Goal: Task Accomplishment & Management: Manage account settings

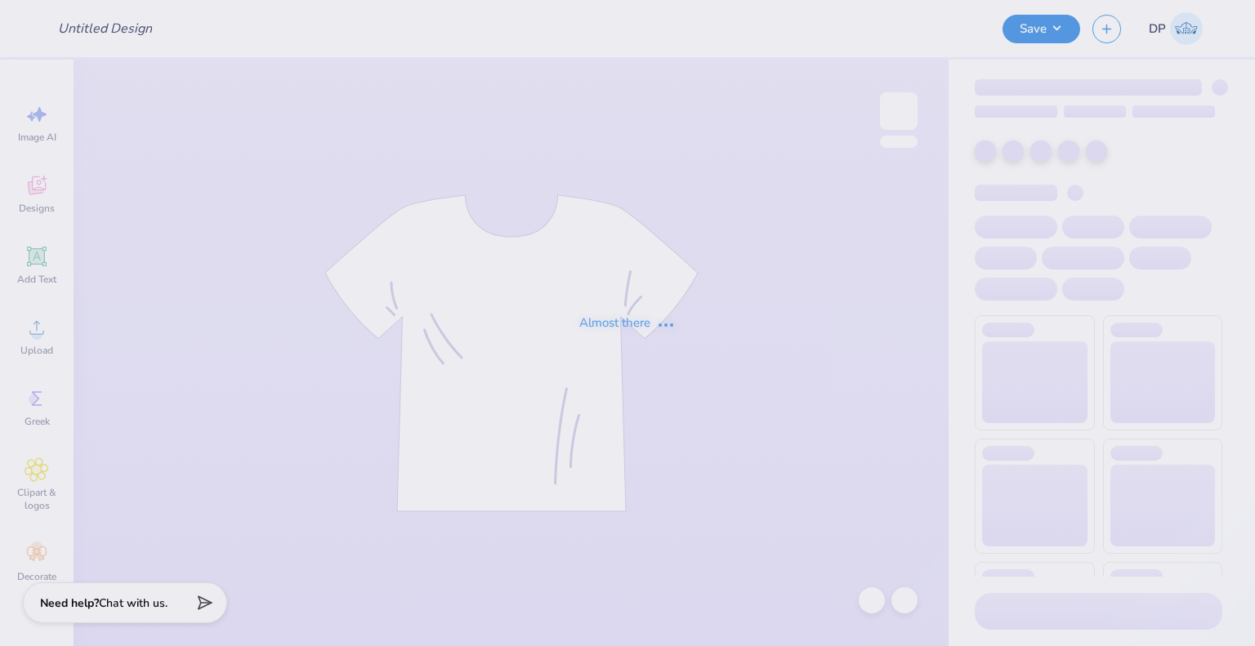
type input "Jacket for Plan It Expo"
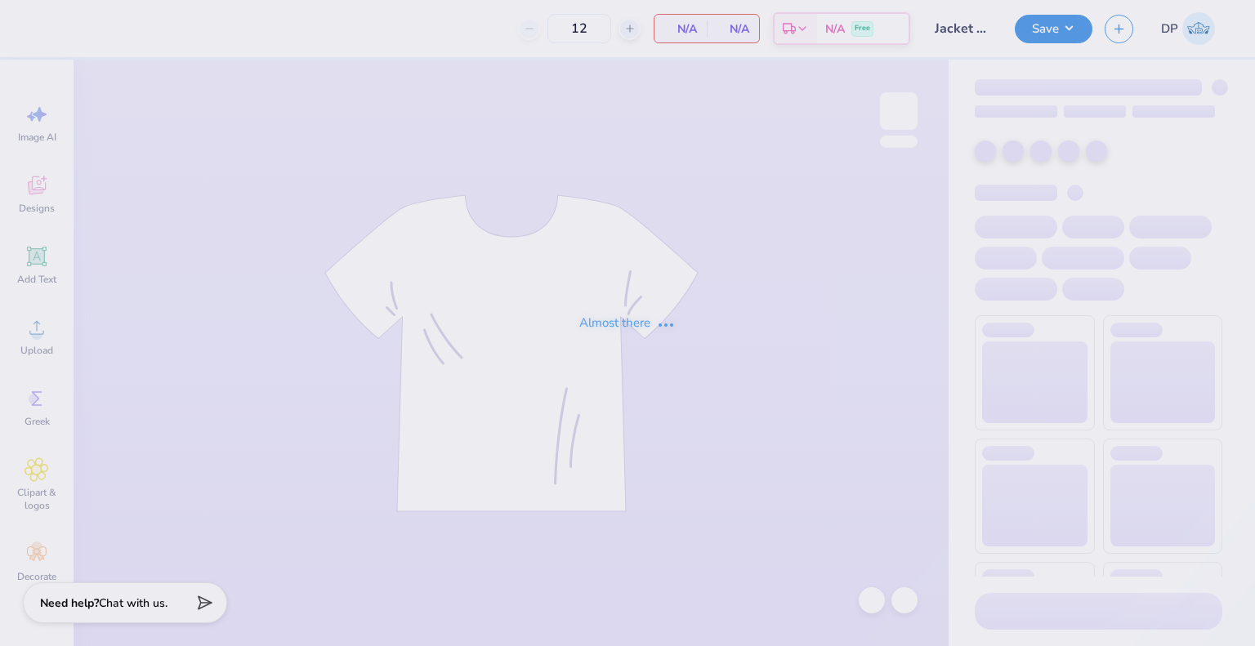
type input "25"
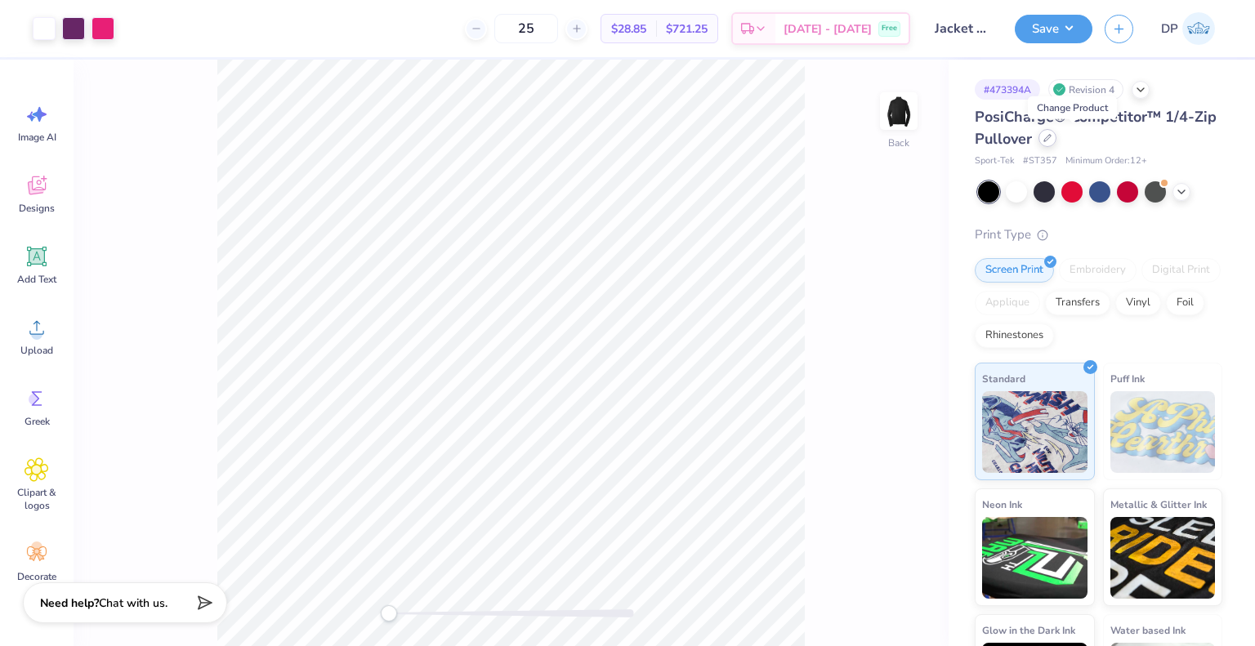
click at [1057, 143] on div at bounding box center [1048, 138] width 18 height 18
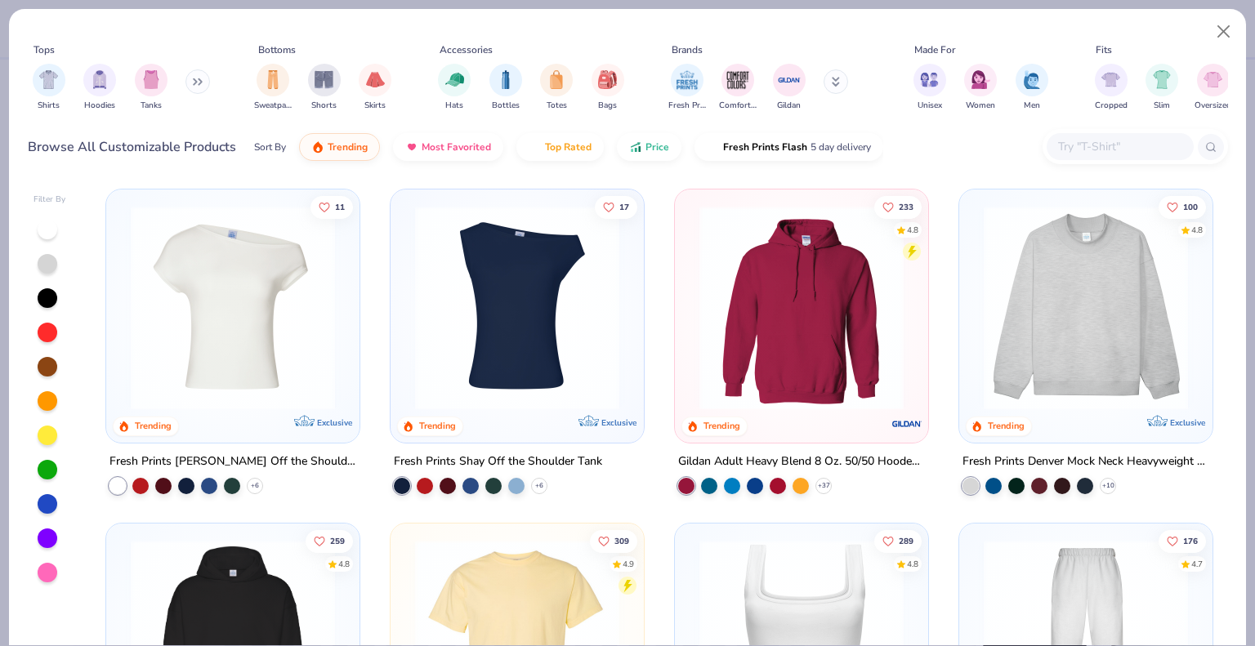
click at [1075, 151] on input "text" at bounding box center [1120, 146] width 126 height 19
paste input "A2009"
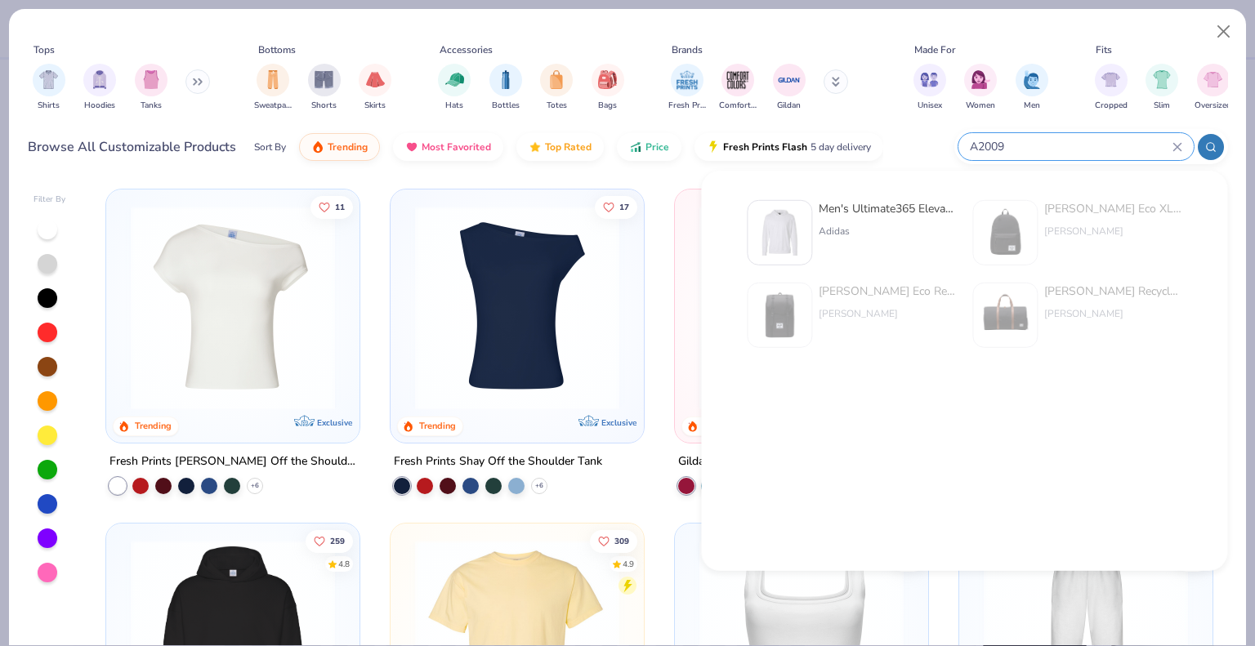
type input "A2009"
click at [814, 226] on div "Men's Ultimate365 Elevated Pullover Hoodie Adidas" at bounding box center [851, 232] width 209 height 65
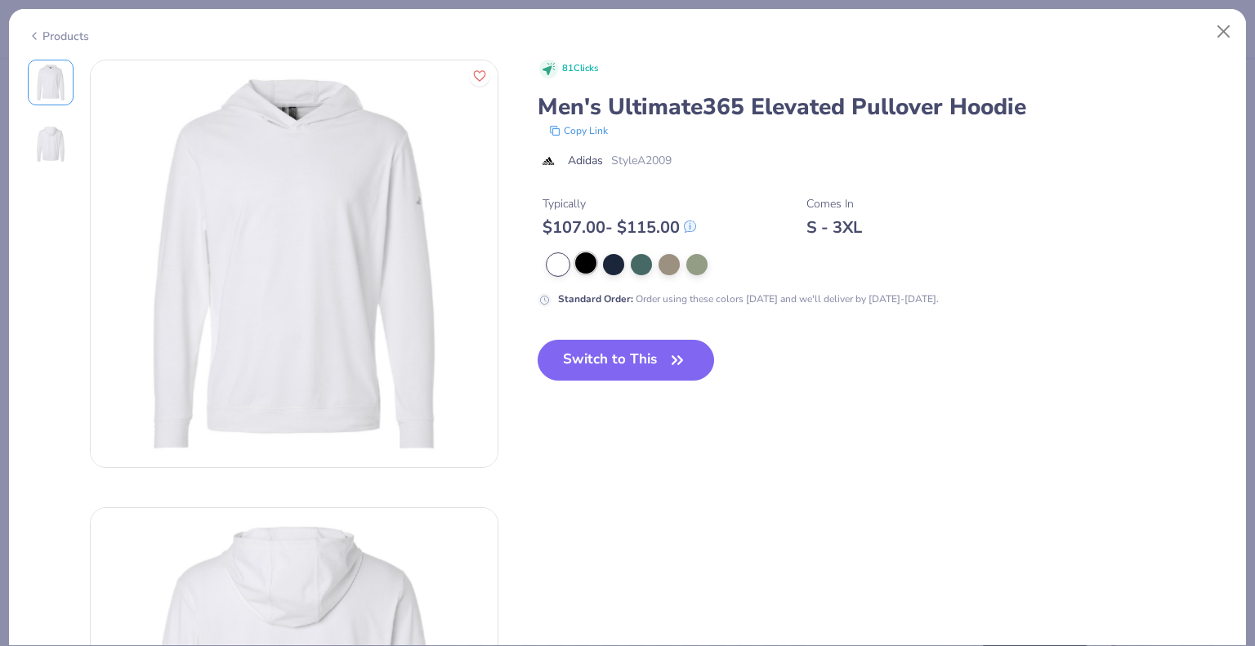
click at [579, 268] on div at bounding box center [585, 263] width 21 height 21
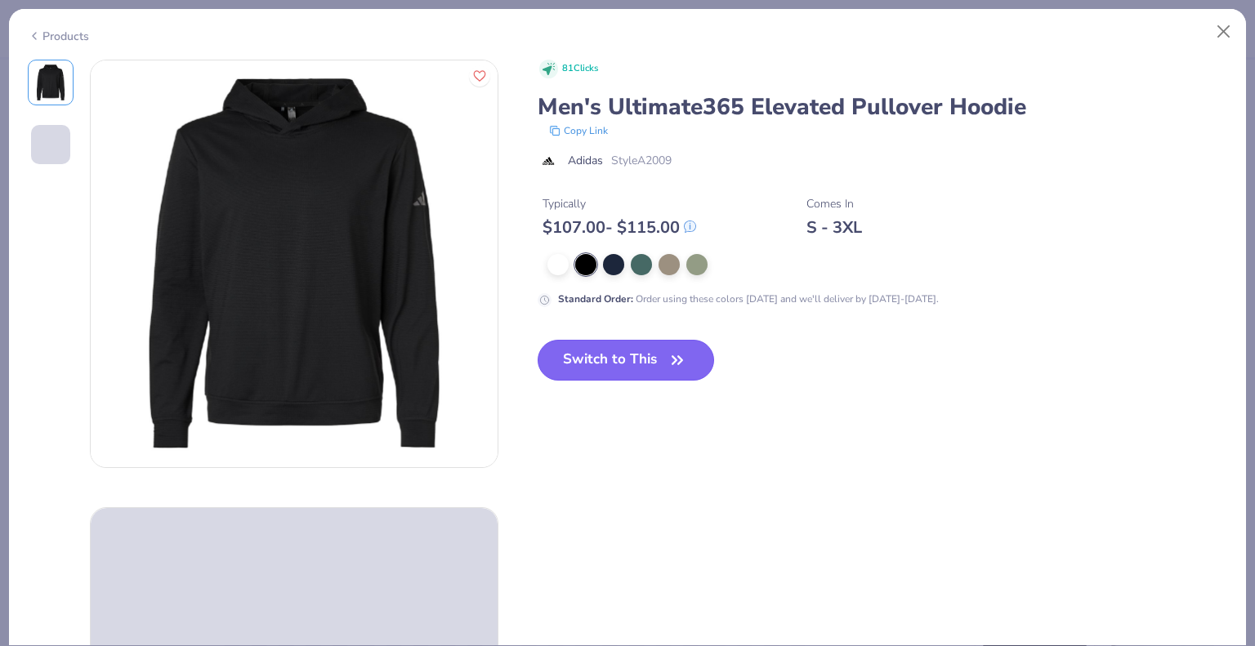
click at [608, 359] on button "Switch to This" at bounding box center [626, 360] width 177 height 41
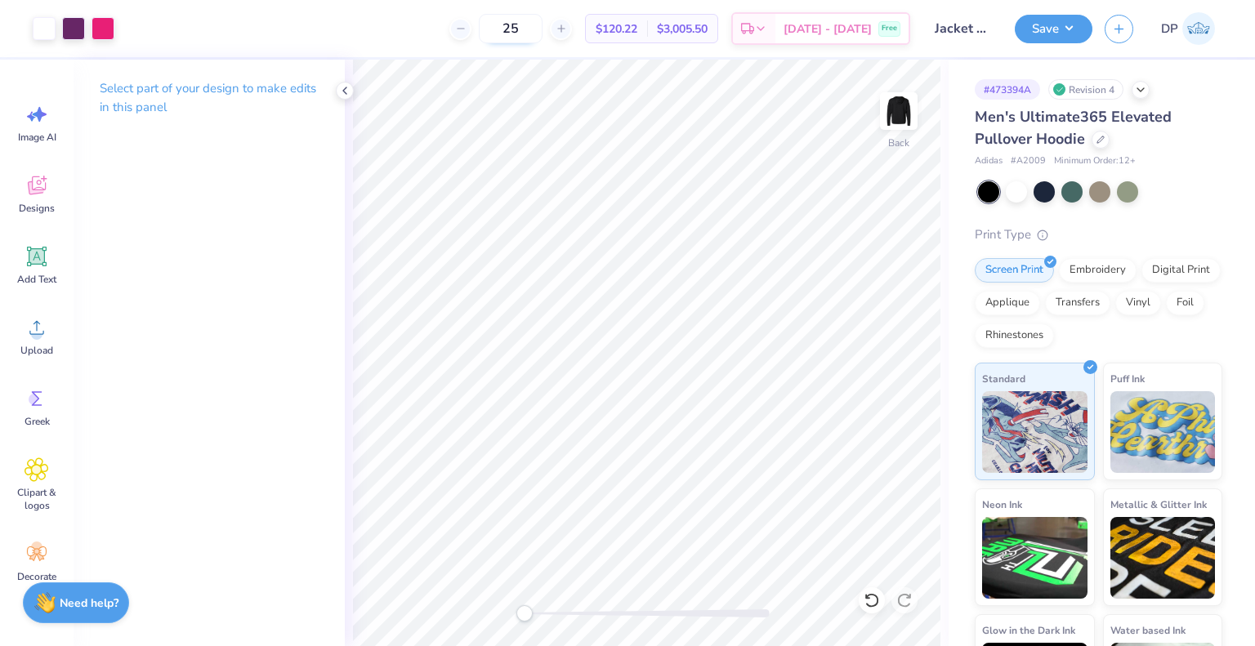
drag, startPoint x: 562, startPoint y: 29, endPoint x: 512, endPoint y: 29, distance: 49.9
click at [512, 29] on input "25" at bounding box center [511, 28] width 64 height 29
type input "12"
click at [637, 23] on span "$133.55" at bounding box center [617, 28] width 42 height 17
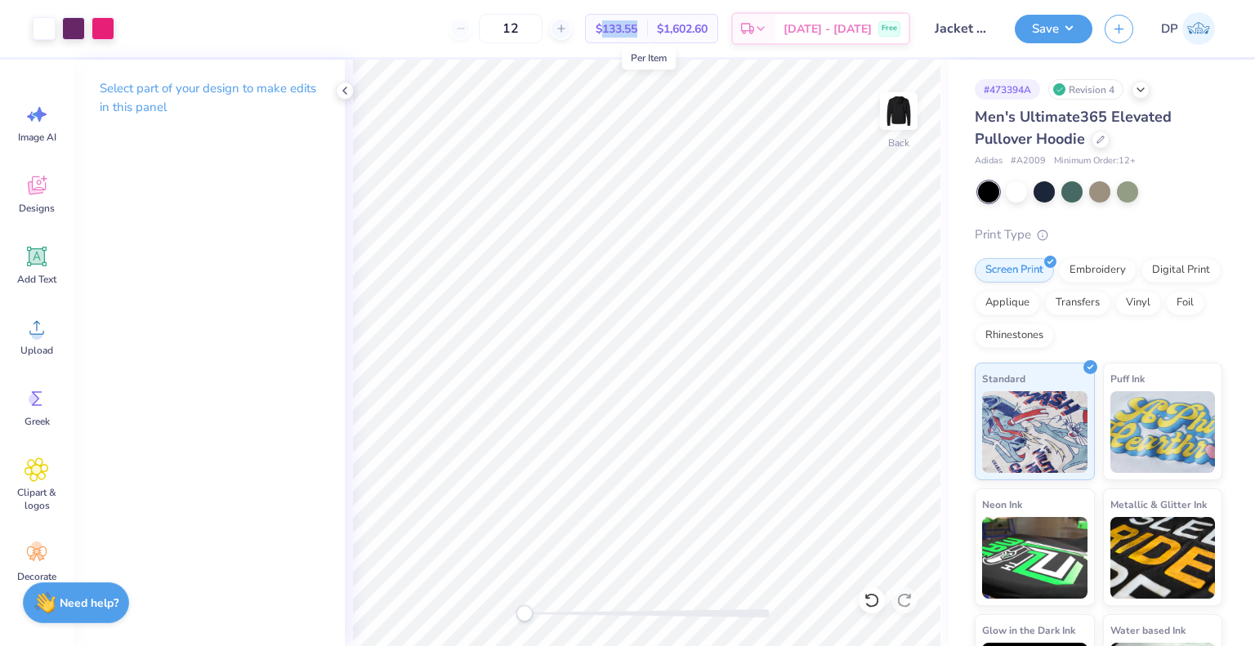
copy span "133.55"
click at [1062, 23] on button "Save" at bounding box center [1054, 26] width 78 height 29
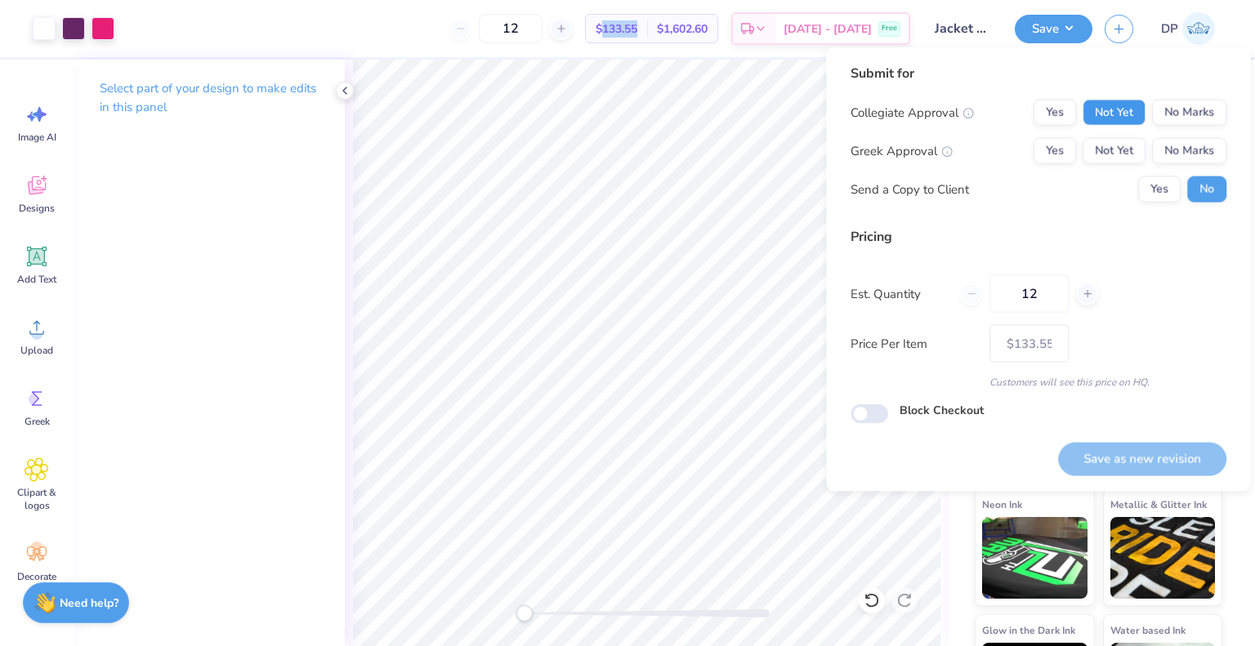
click at [1116, 116] on button "Not Yet" at bounding box center [1114, 113] width 63 height 26
drag, startPoint x: 1114, startPoint y: 132, endPoint x: 1128, endPoint y: 175, distance: 44.7
click at [1114, 145] on button "Not Yet" at bounding box center [1114, 151] width 63 height 26
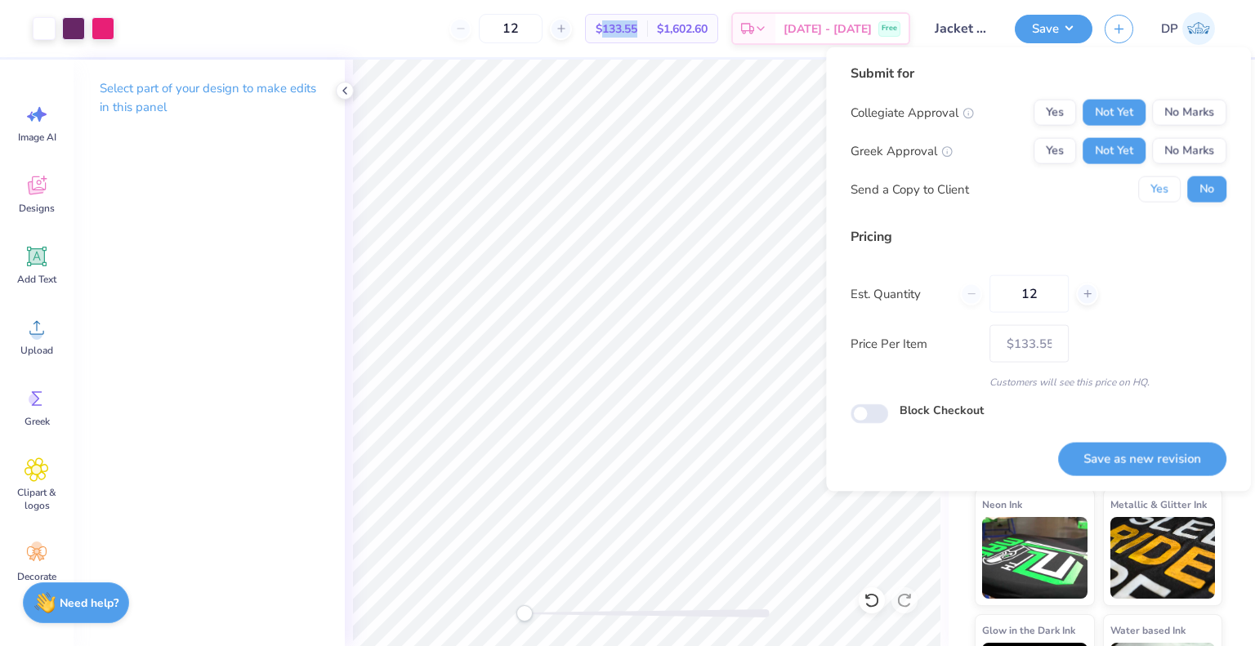
click at [1155, 192] on button "Yes" at bounding box center [1159, 190] width 42 height 26
click at [1131, 460] on button "Save as new revision" at bounding box center [1142, 459] width 168 height 34
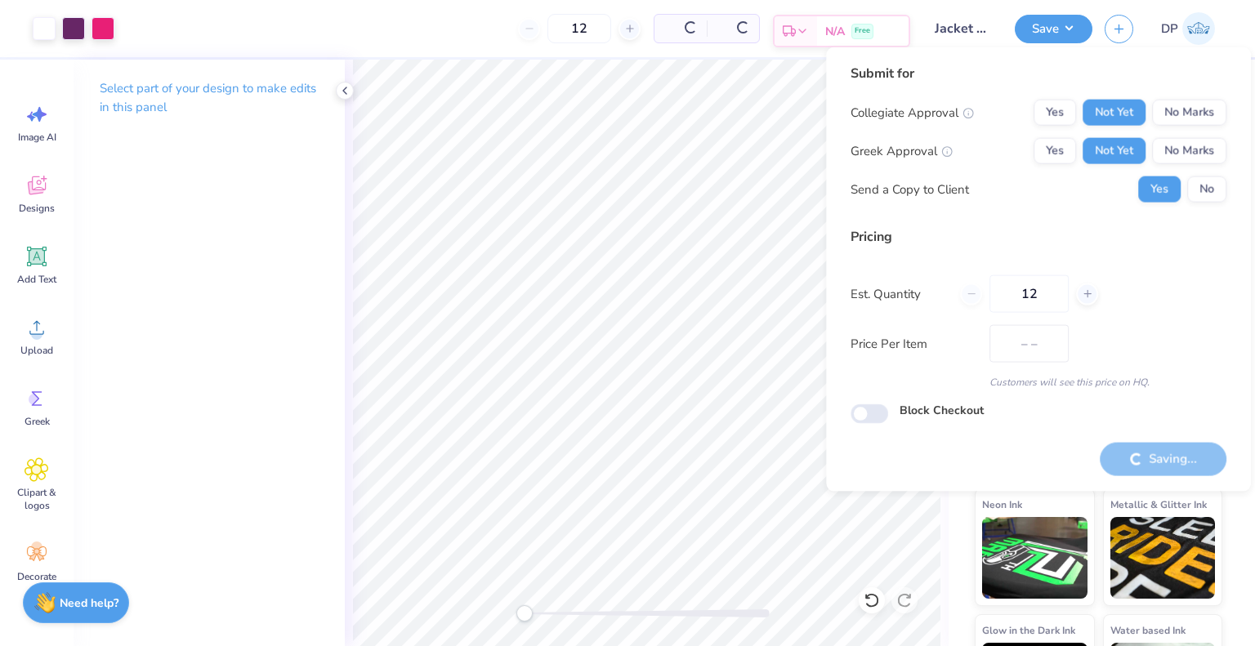
type input "$133.55"
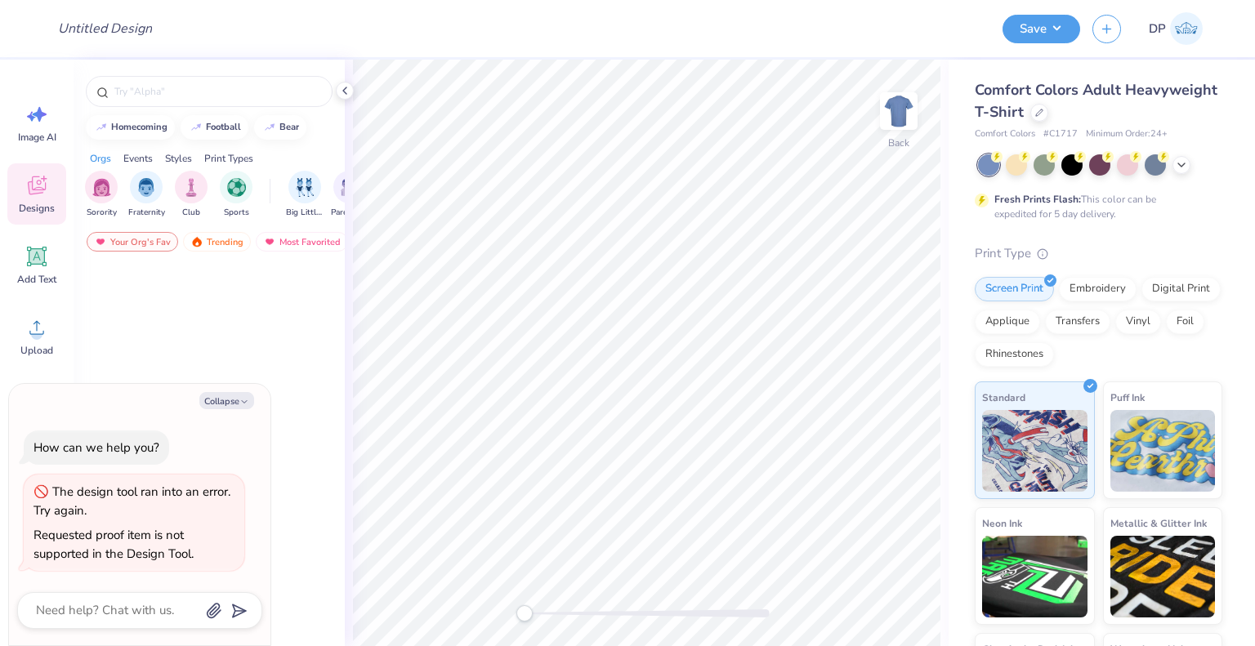
type textarea "x"
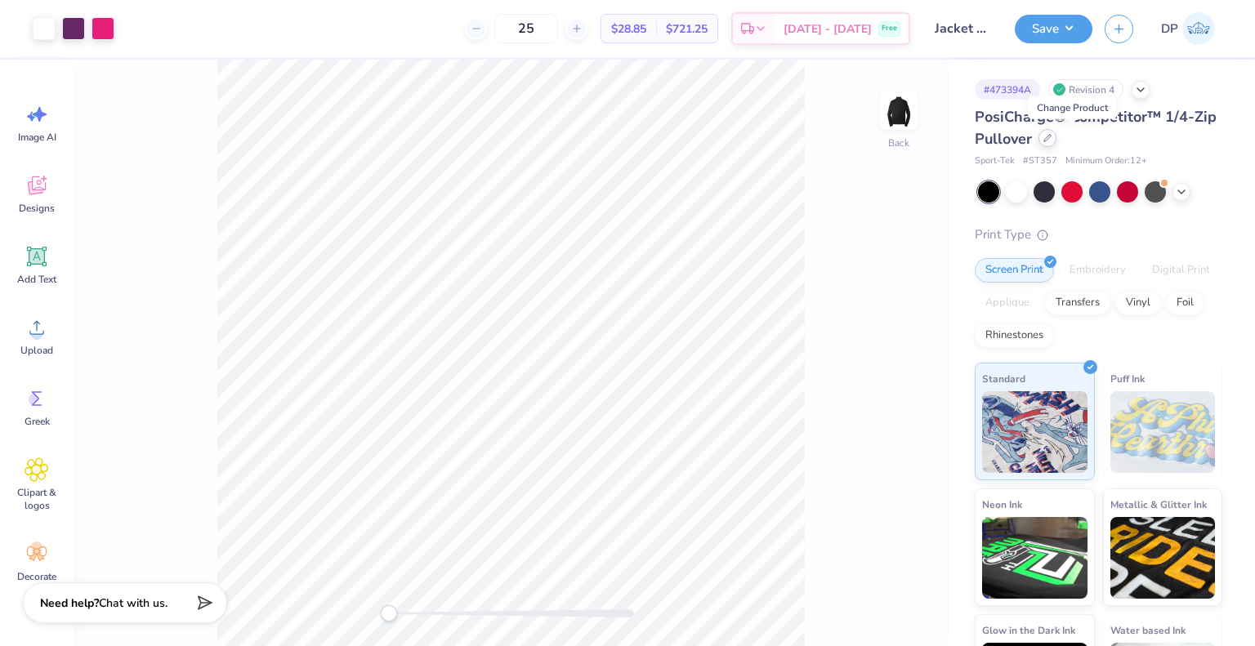
click at [1057, 141] on div at bounding box center [1048, 138] width 18 height 18
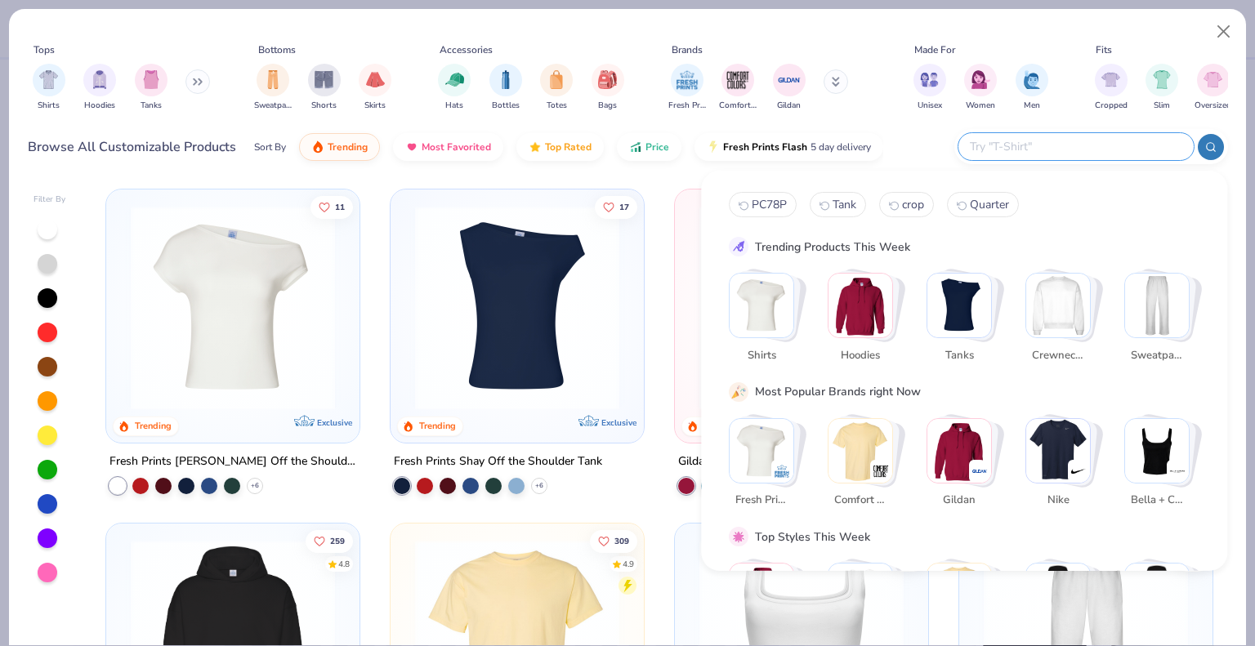
click at [1081, 144] on input "text" at bounding box center [1075, 146] width 214 height 19
paste input "A2009"
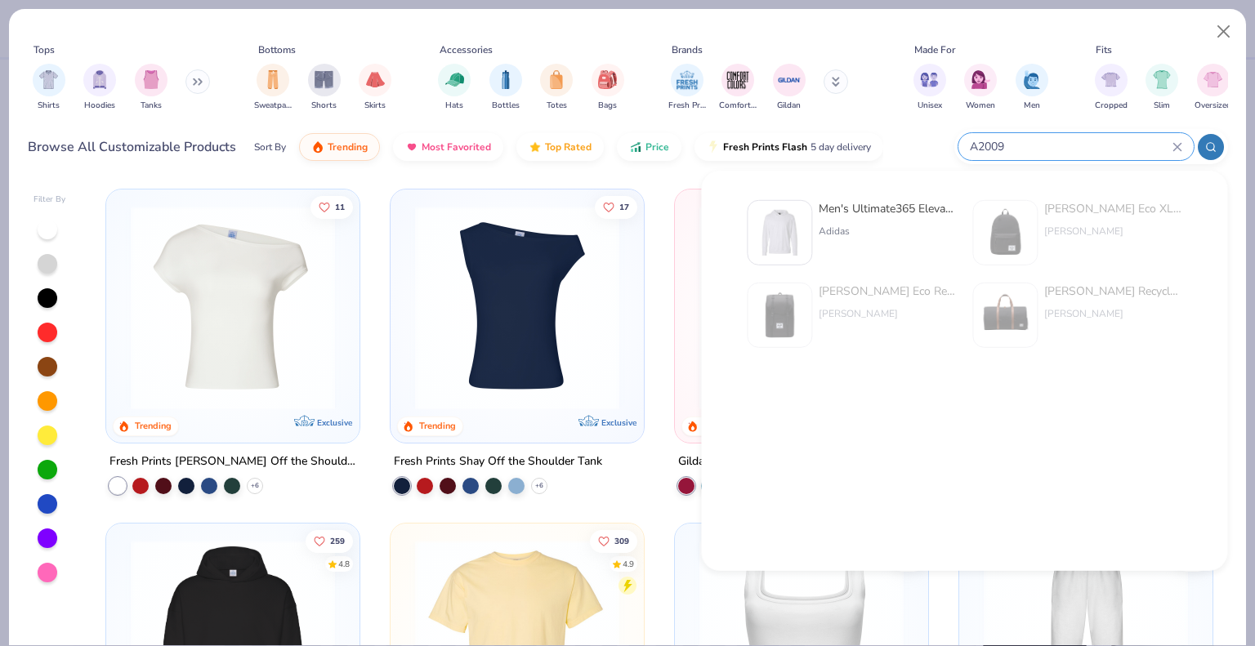
type input "A2009"
click at [821, 228] on div "Adidas" at bounding box center [887, 231] width 137 height 15
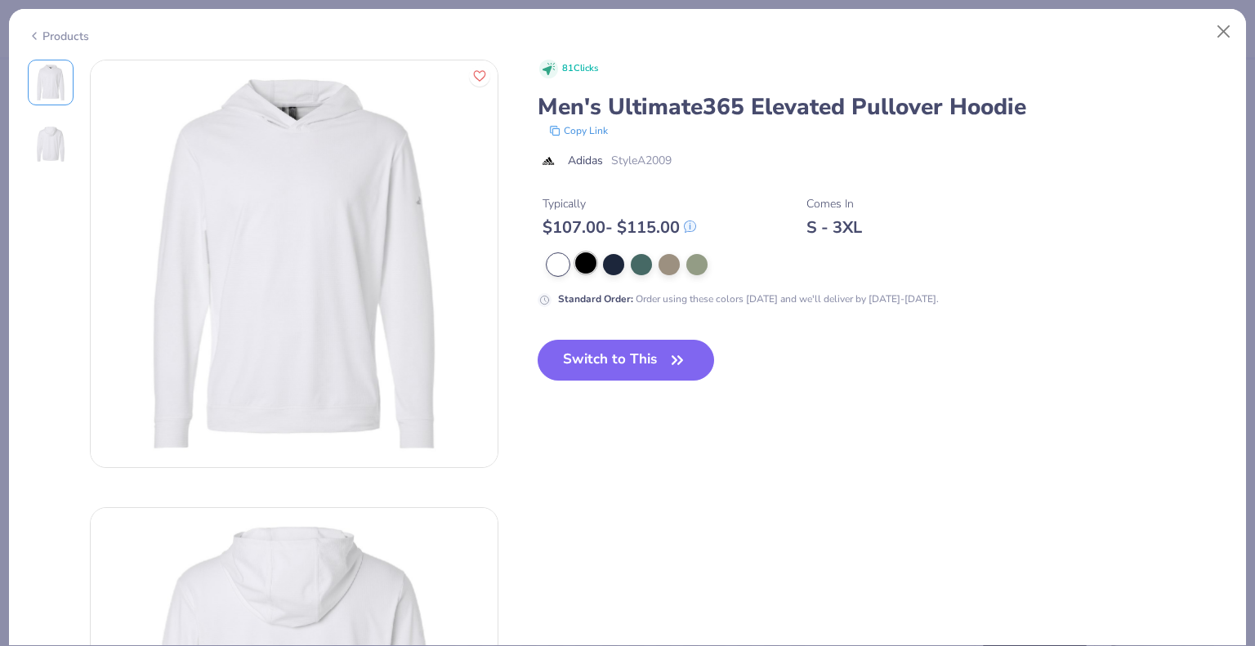
click at [588, 260] on div at bounding box center [585, 263] width 21 height 21
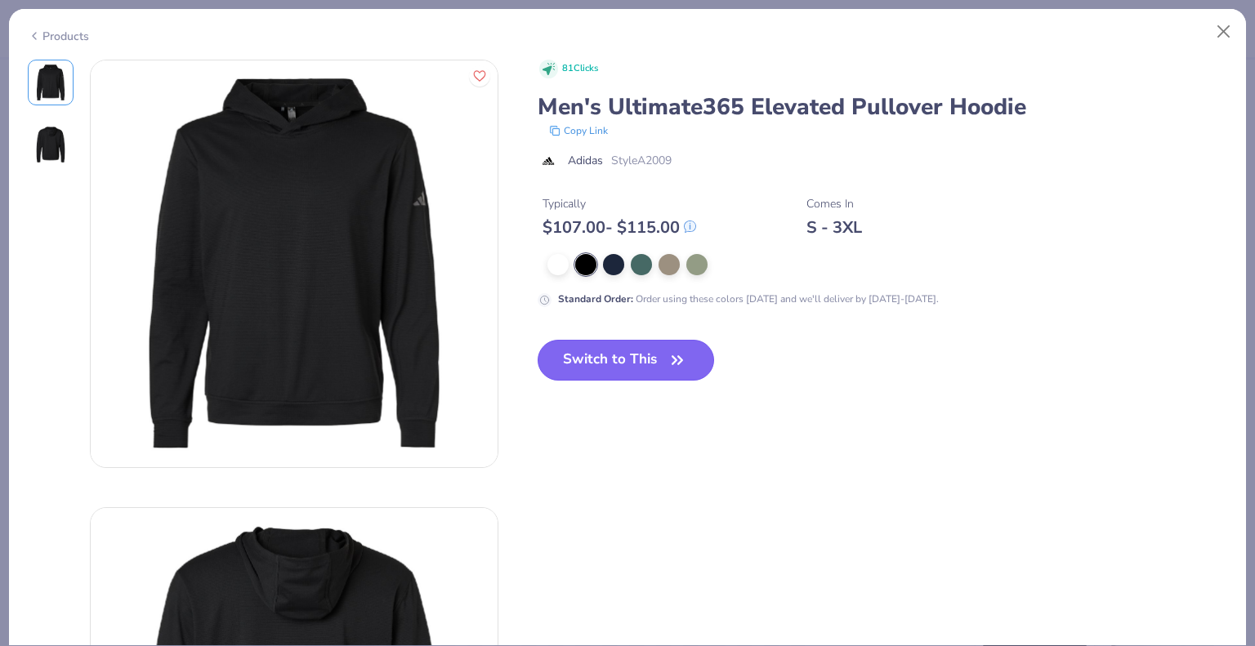
click at [621, 351] on button "Switch to This" at bounding box center [626, 360] width 177 height 41
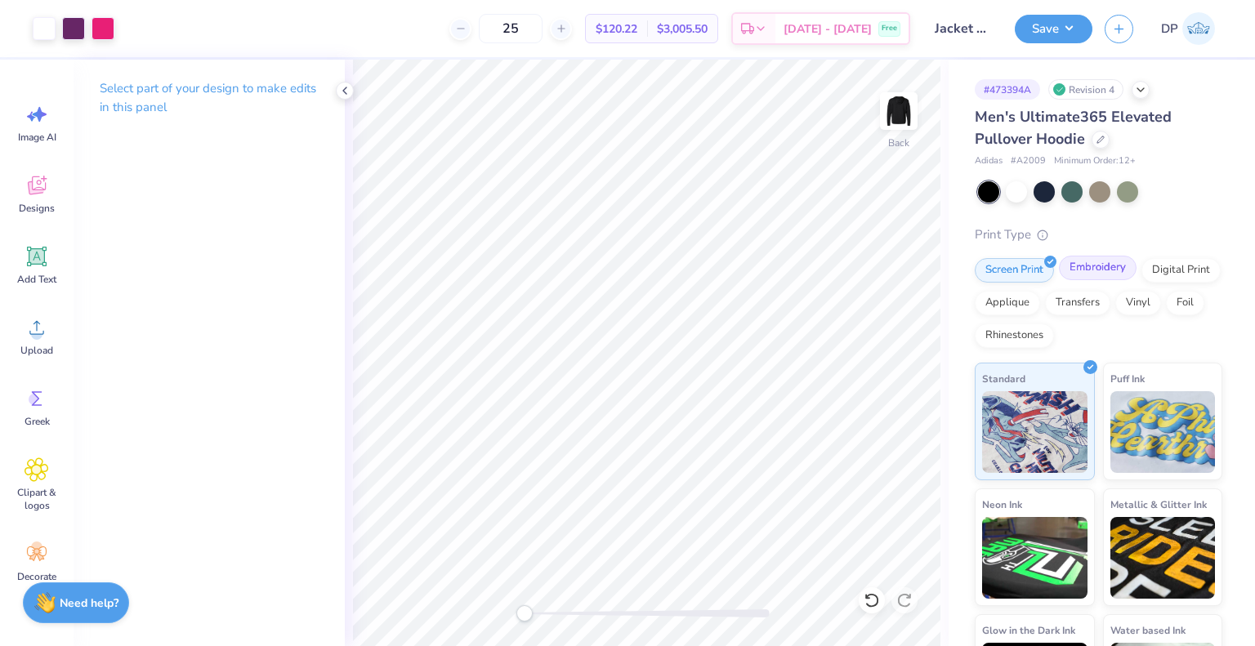
click at [1085, 271] on div "Embroidery" at bounding box center [1098, 268] width 78 height 25
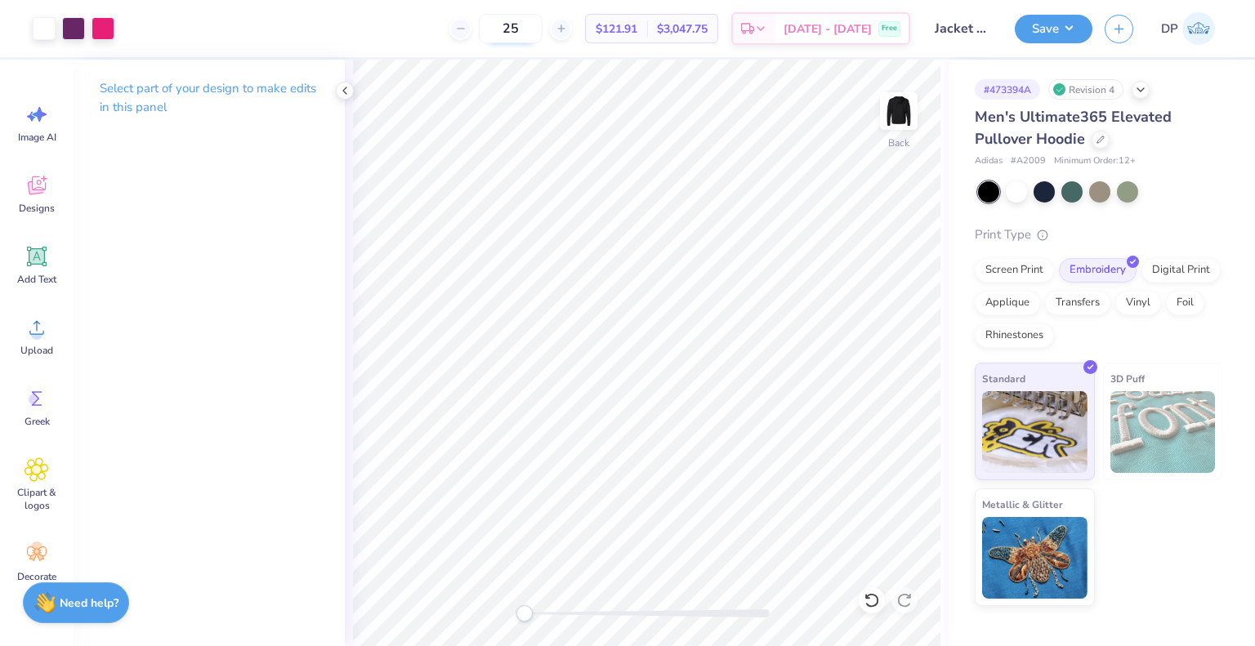
drag, startPoint x: 552, startPoint y: 26, endPoint x: 516, endPoint y: 32, distance: 36.4
click at [516, 32] on input "25" at bounding box center [511, 28] width 64 height 29
type input "12"
click at [637, 24] on span "$127.70" at bounding box center [617, 28] width 42 height 17
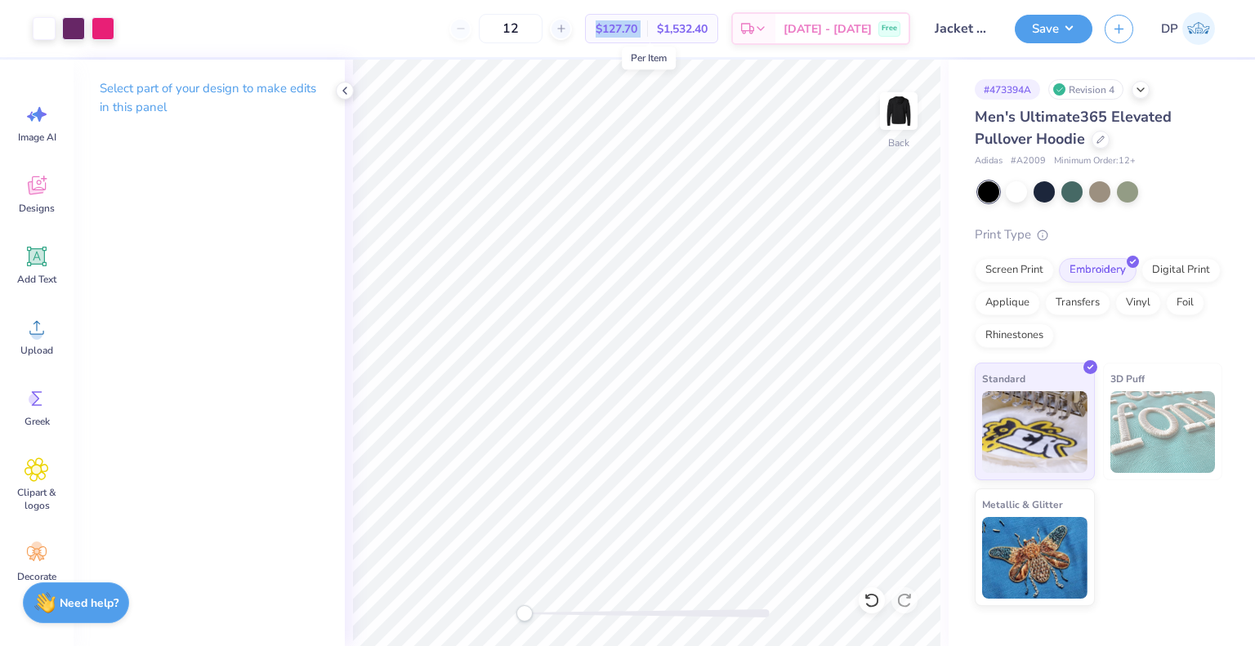
click at [637, 24] on span "$127.70" at bounding box center [617, 28] width 42 height 17
copy div "$127.70 Per Item"
click at [1085, 33] on button "Save" at bounding box center [1054, 26] width 78 height 29
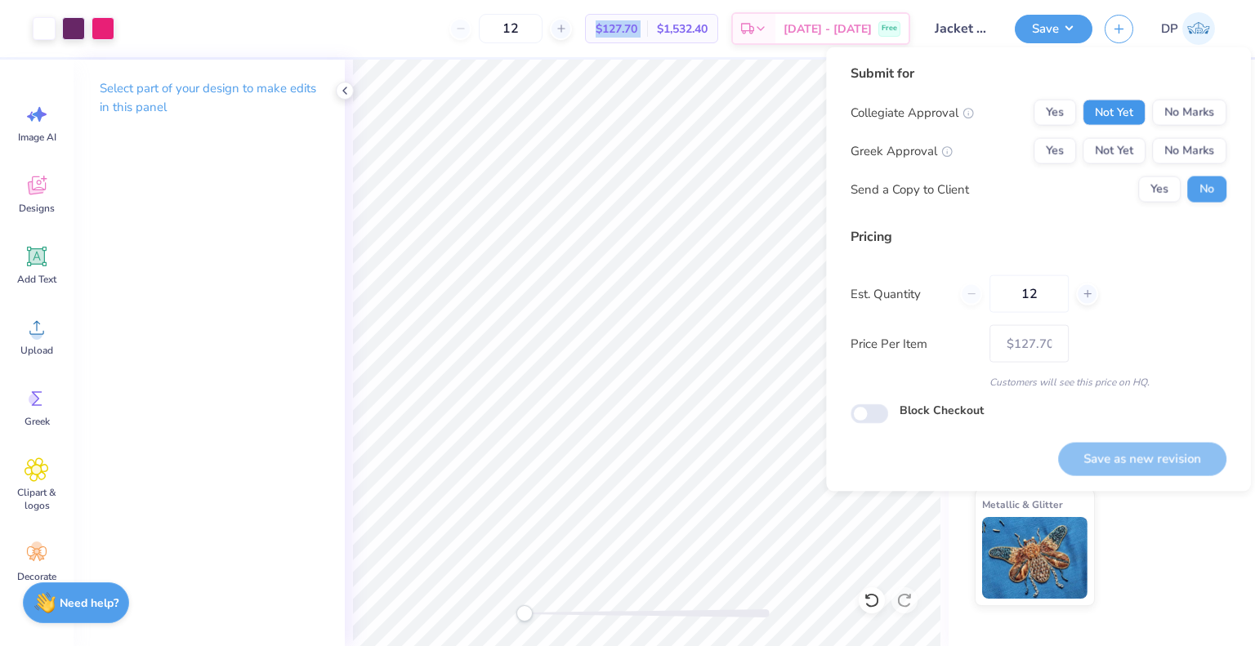
click at [1114, 113] on button "Not Yet" at bounding box center [1114, 113] width 63 height 26
click at [1120, 141] on button "Not Yet" at bounding box center [1114, 151] width 63 height 26
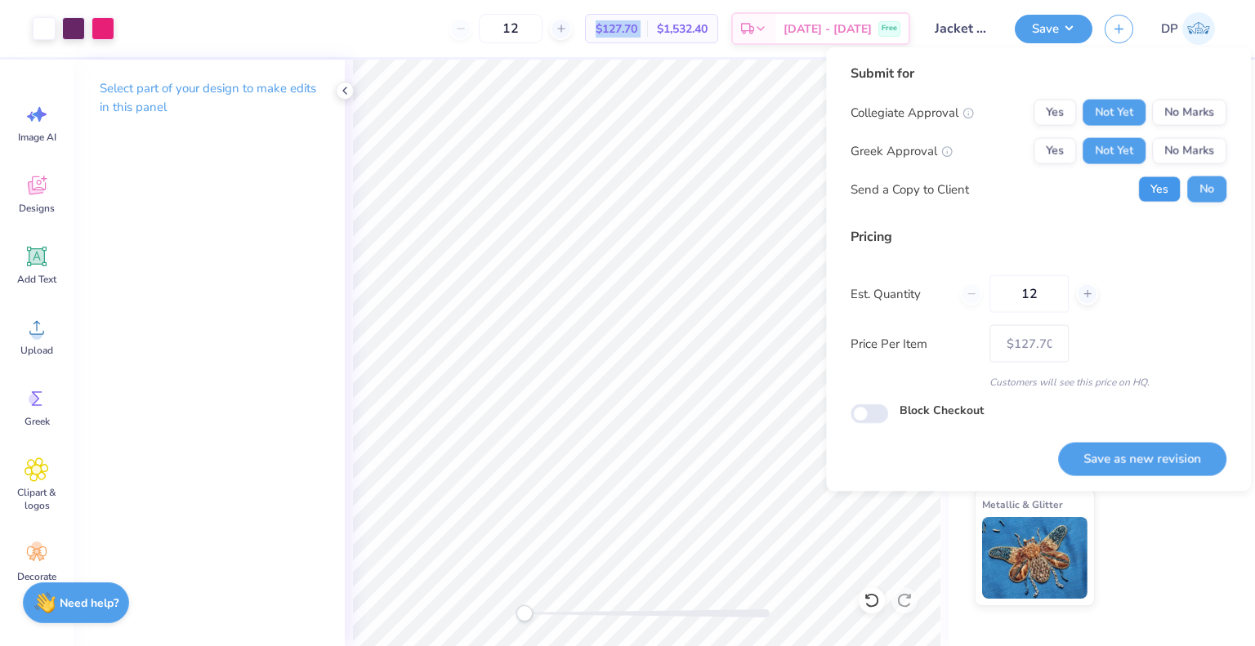
click at [1160, 189] on button "Yes" at bounding box center [1159, 190] width 42 height 26
click at [1122, 447] on button "Save as new revision" at bounding box center [1142, 459] width 168 height 34
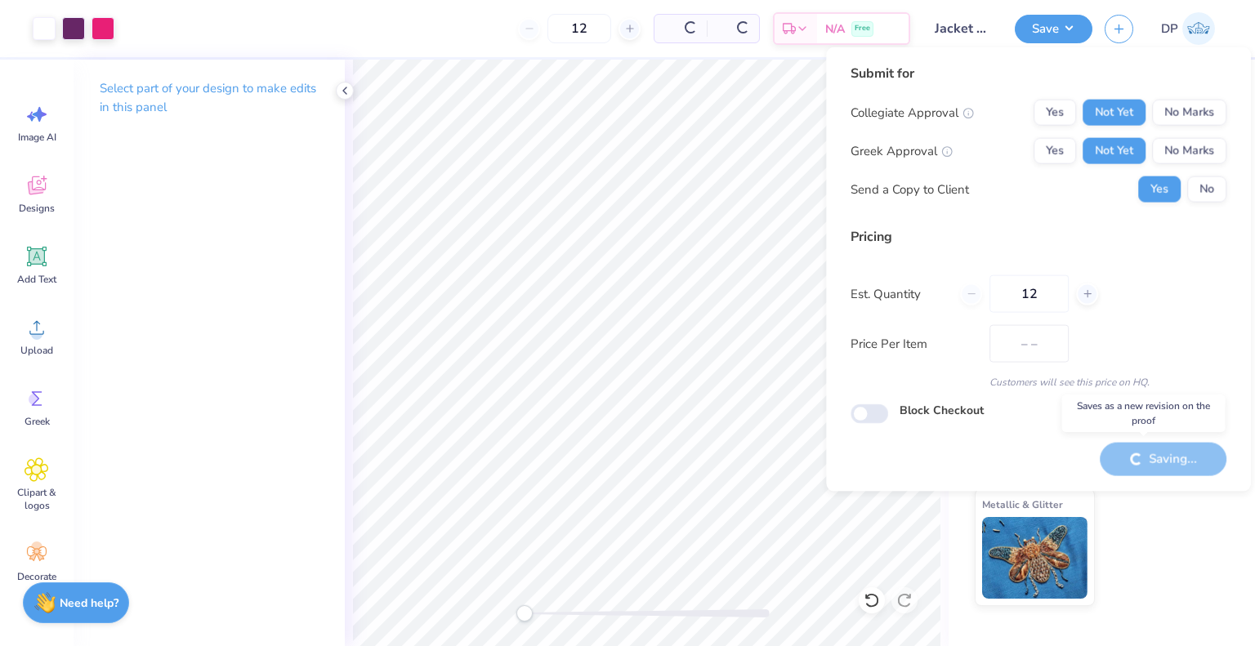
type input "$127.70"
